Goal: Book appointment/travel/reservation

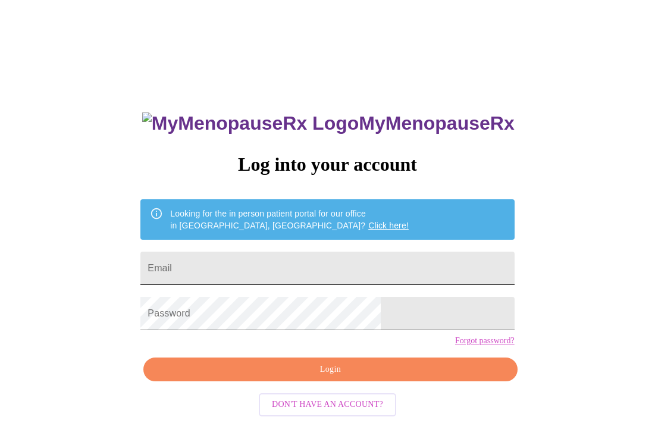
click at [274, 262] on input "Email" at bounding box center [327, 268] width 374 height 33
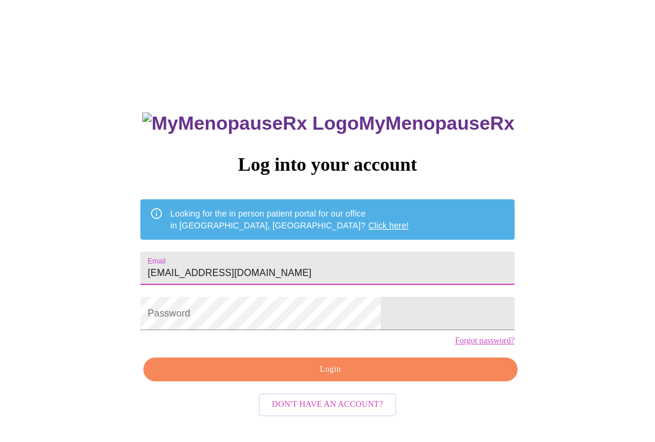
type input "[EMAIL_ADDRESS][DOMAIN_NAME]"
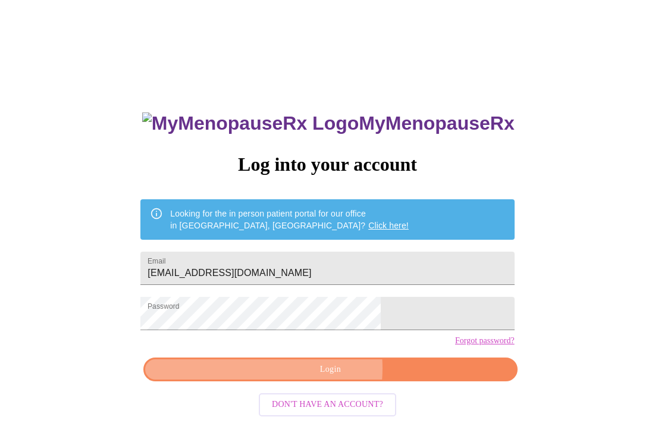
click at [304, 377] on span "Login" at bounding box center [330, 369] width 346 height 15
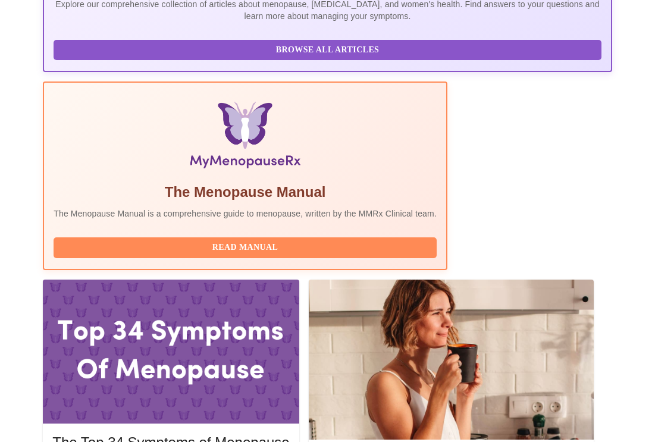
scroll to position [417, 0]
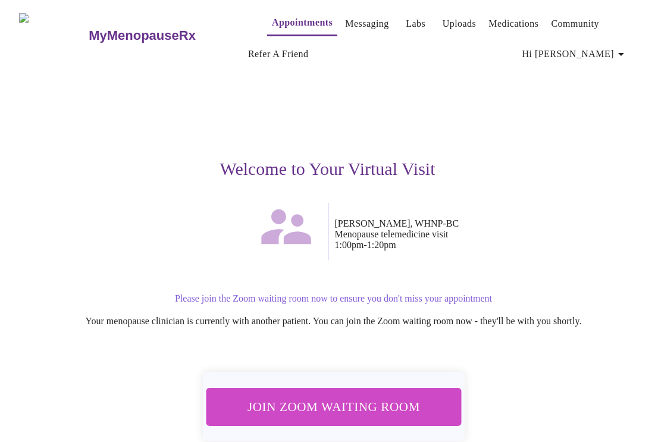
click at [356, 410] on span "Join Zoom Waiting Room" at bounding box center [333, 407] width 227 height 22
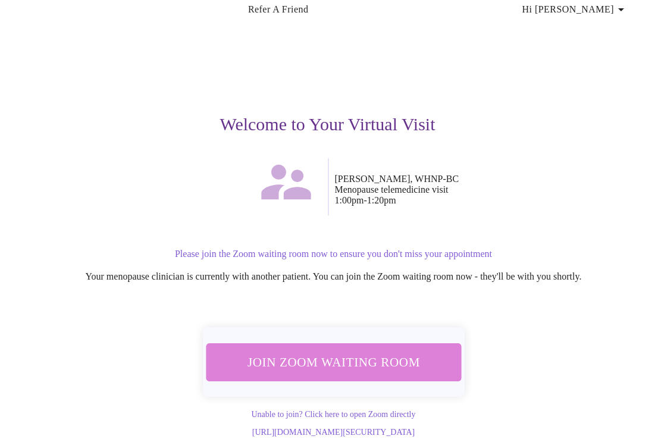
click at [398, 356] on span "Join Zoom Waiting Room" at bounding box center [333, 362] width 231 height 23
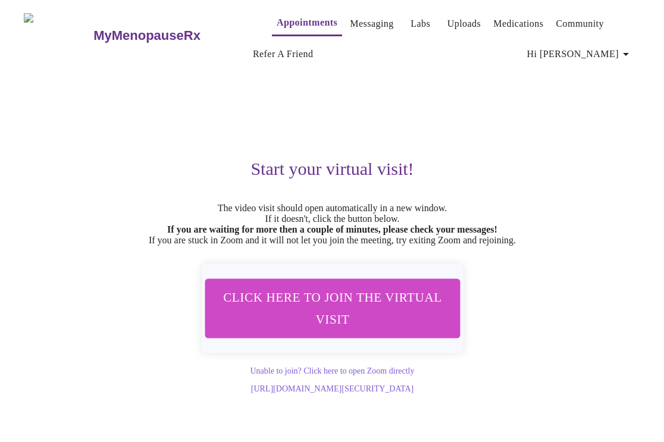
scroll to position [0, 0]
